Goal: Task Accomplishment & Management: Manage account settings

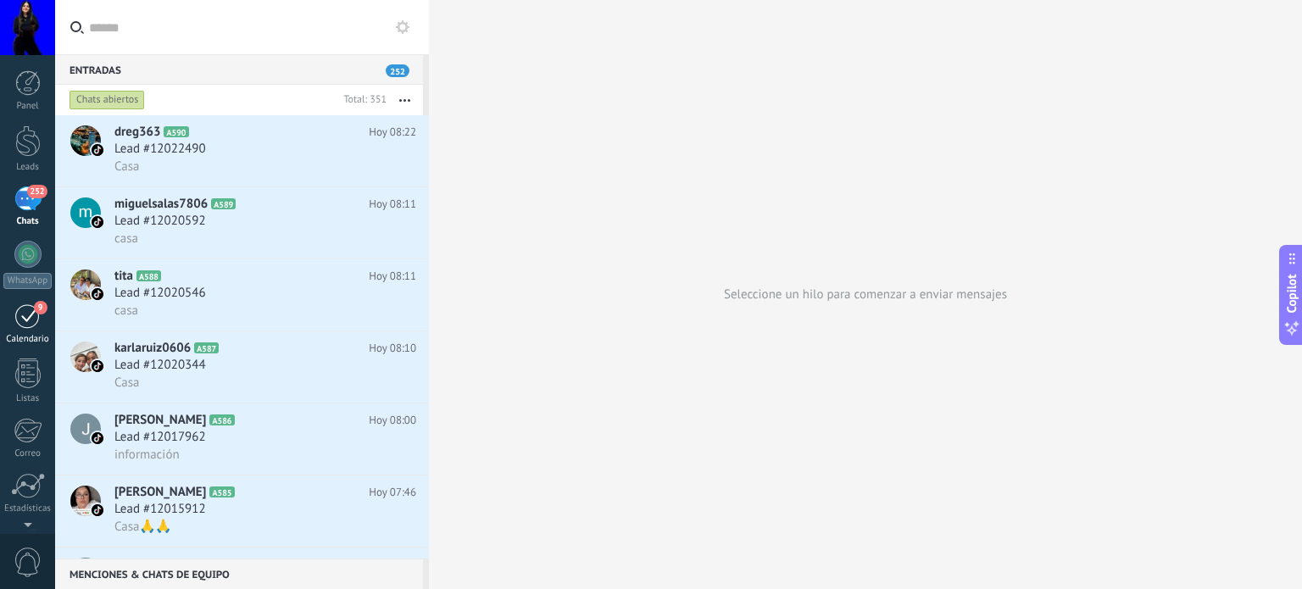
click at [34, 307] on span "9" at bounding box center [41, 308] width 14 height 14
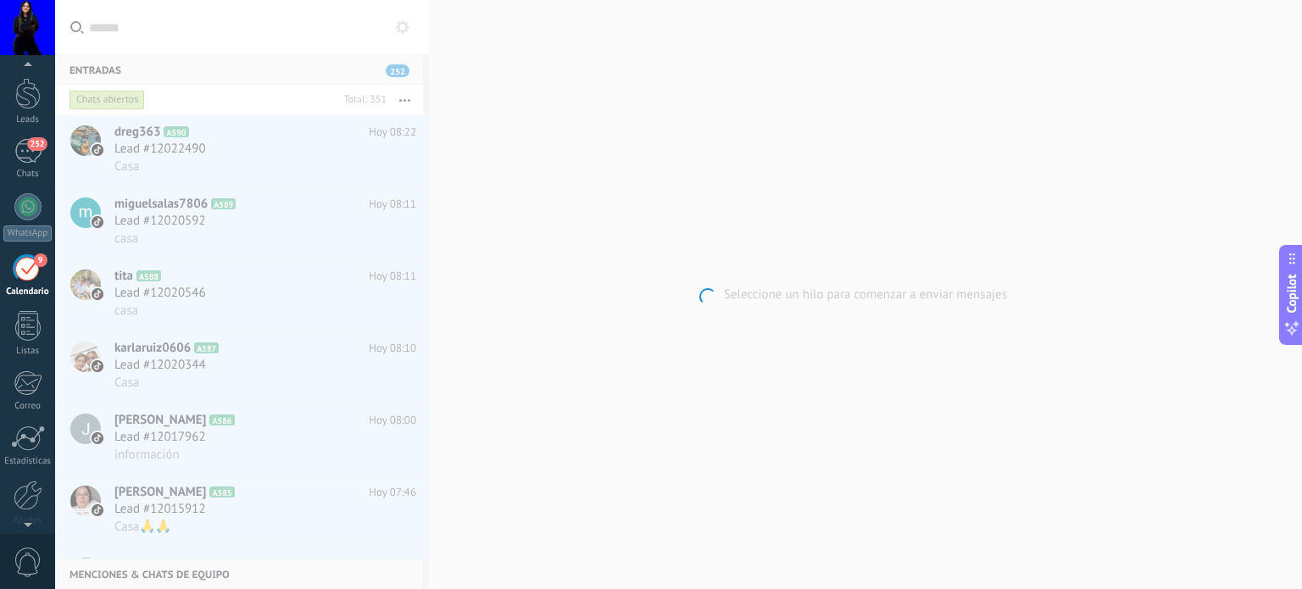
scroll to position [47, 0]
